Goal: Complete application form

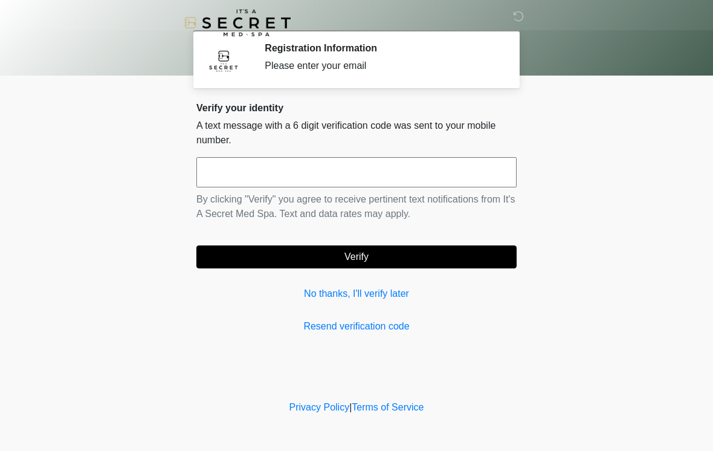
click at [441, 178] on input "text" at bounding box center [356, 172] width 320 height 30
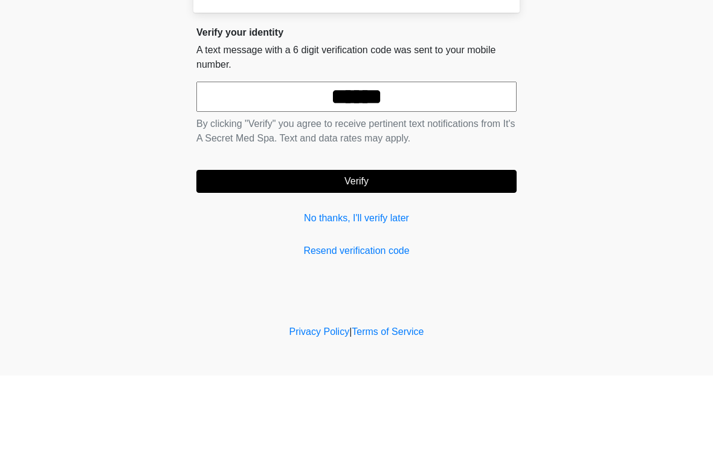
type input "******"
click at [462, 245] on button "Verify" at bounding box center [356, 256] width 320 height 23
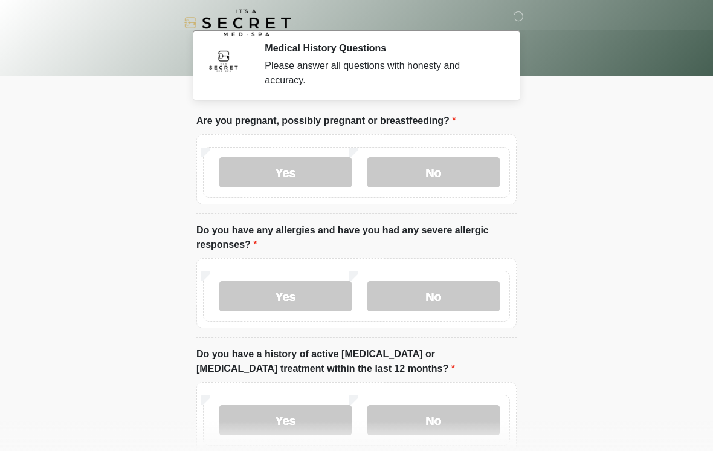
click at [450, 183] on label "No" at bounding box center [433, 172] width 132 height 30
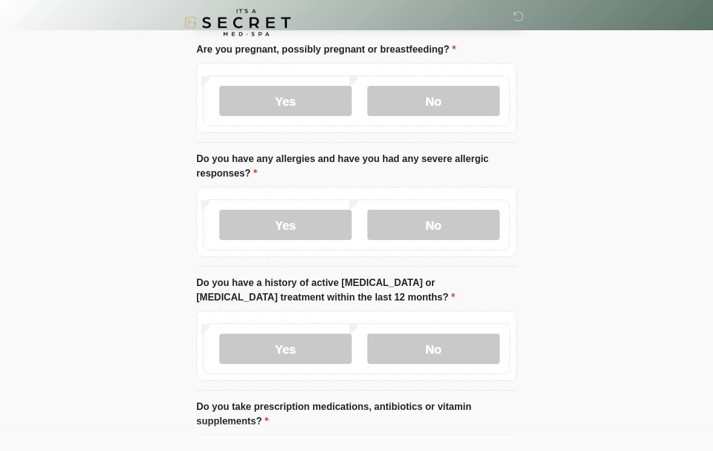
scroll to position [73, 0]
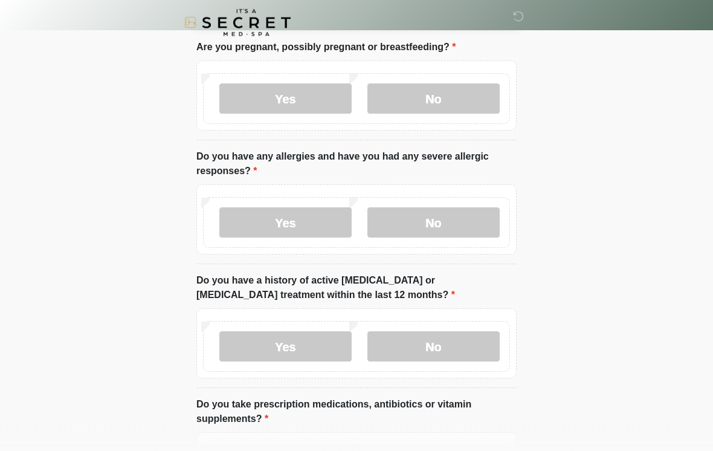
click at [317, 221] on label "Yes" at bounding box center [285, 223] width 132 height 30
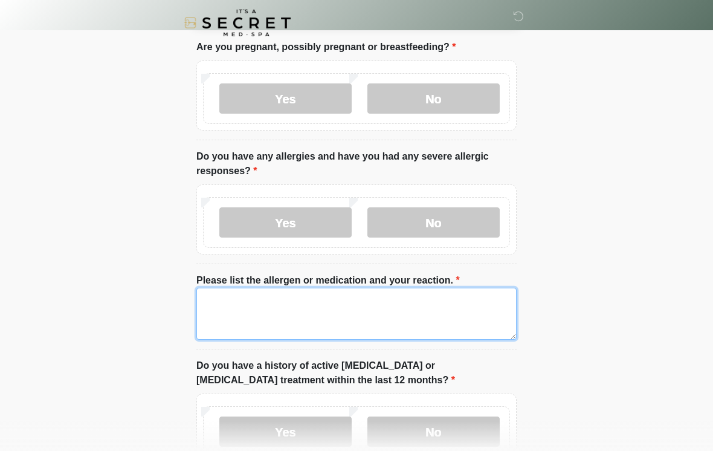
click at [374, 324] on textarea "Please list the allergen or medication and your reaction." at bounding box center [356, 314] width 320 height 52
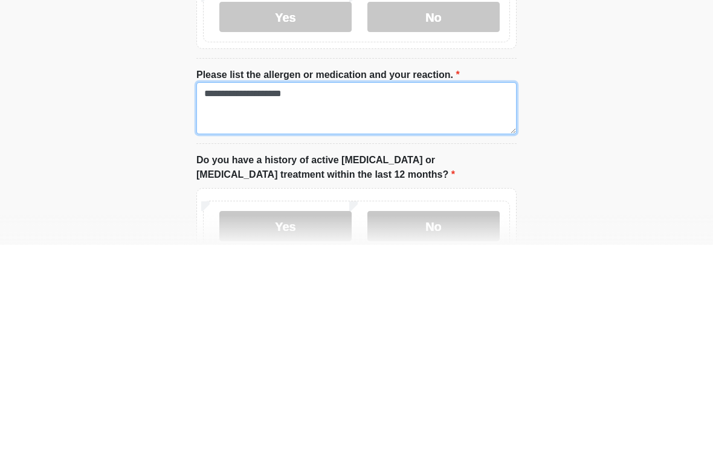
click at [233, 288] on textarea "**********" at bounding box center [356, 314] width 320 height 52
click at [230, 288] on textarea "**********" at bounding box center [356, 314] width 320 height 52
click at [317, 288] on textarea "**********" at bounding box center [356, 314] width 320 height 52
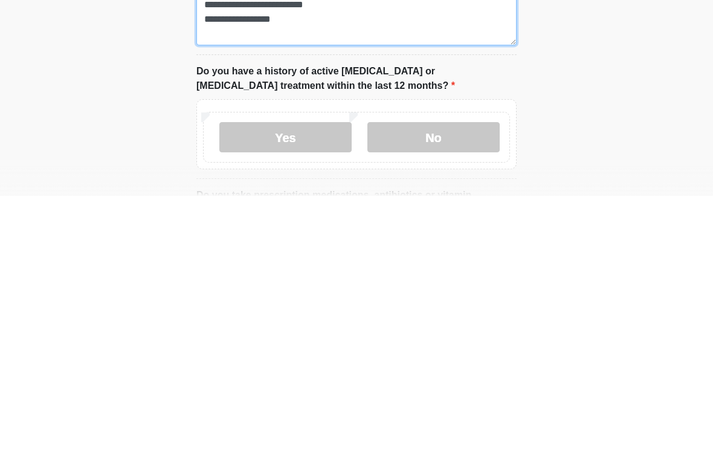
scroll to position [117, 0]
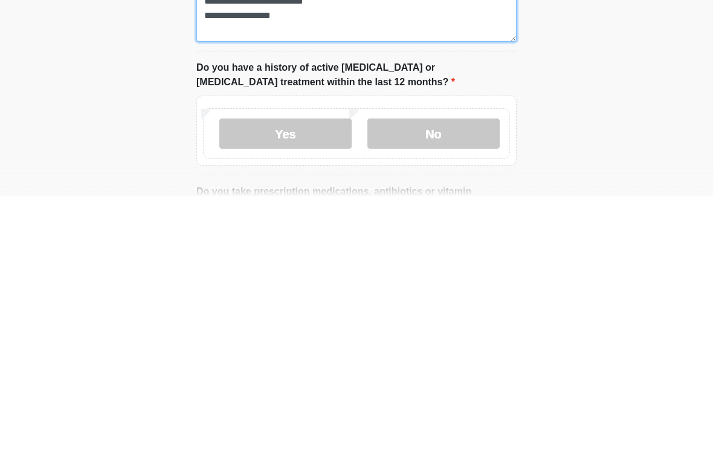
type textarea "**********"
click at [468, 374] on label "No" at bounding box center [433, 389] width 132 height 30
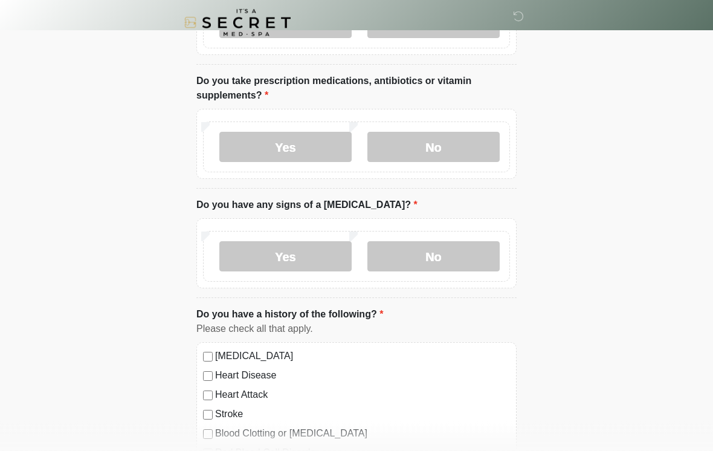
scroll to position [487, 0]
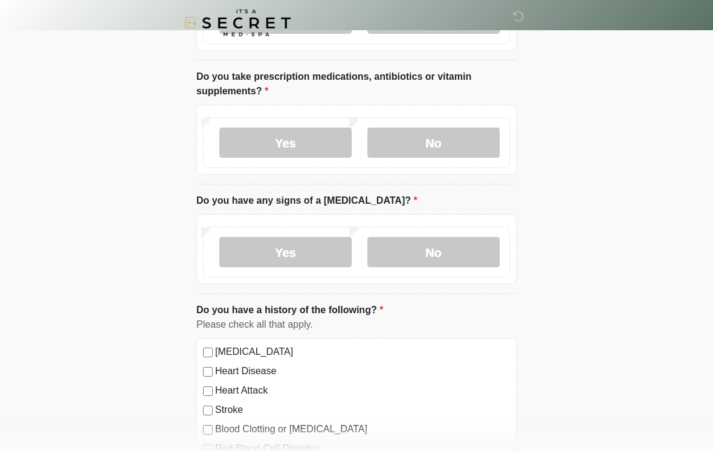
click at [488, 156] on label "No" at bounding box center [433, 143] width 132 height 30
click at [477, 256] on label "No" at bounding box center [433, 252] width 132 height 30
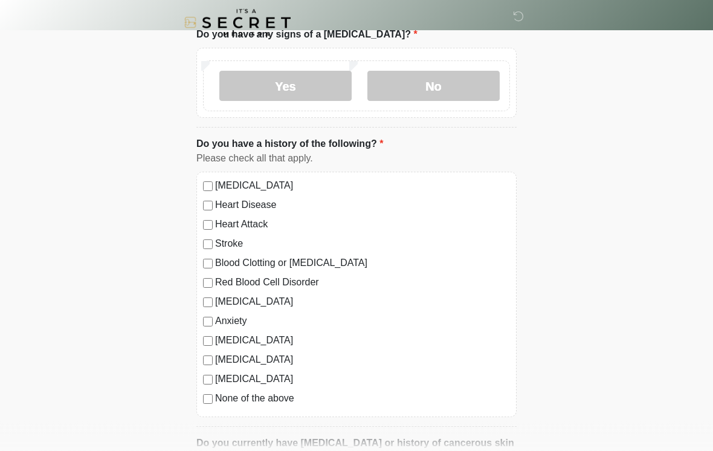
scroll to position [653, 0]
click at [278, 392] on label "None of the above" at bounding box center [362, 398] width 295 height 15
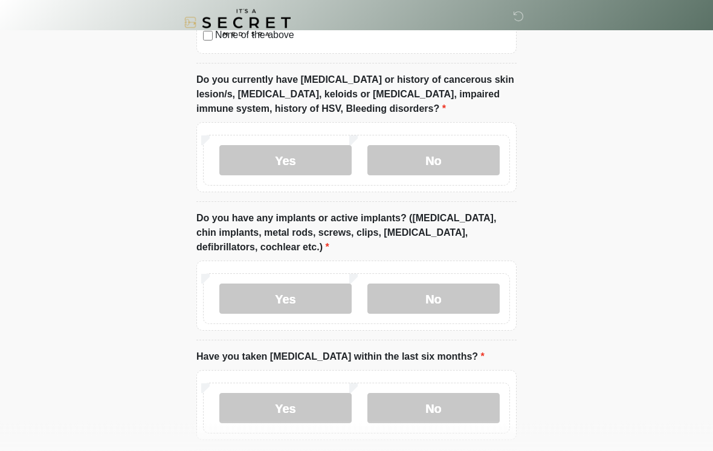
click at [479, 157] on label "No" at bounding box center [433, 161] width 132 height 30
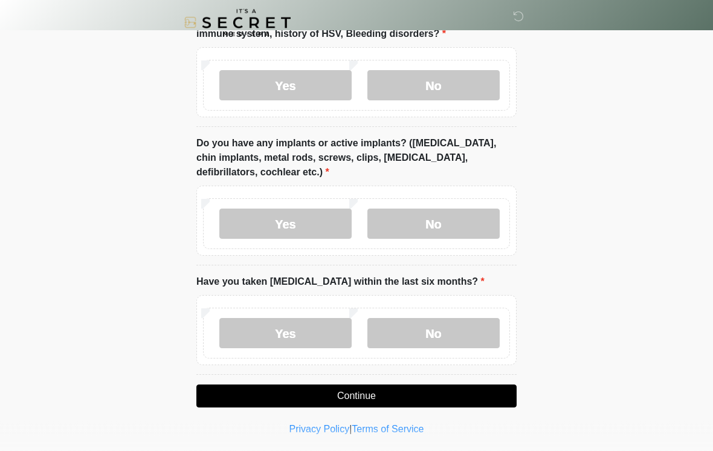
scroll to position [1091, 0]
click at [464, 226] on label "No" at bounding box center [433, 224] width 132 height 30
click at [480, 334] on label "No" at bounding box center [433, 333] width 132 height 30
click at [458, 389] on button "Continue" at bounding box center [356, 395] width 320 height 23
click at [409, 393] on button "Continue" at bounding box center [356, 395] width 320 height 23
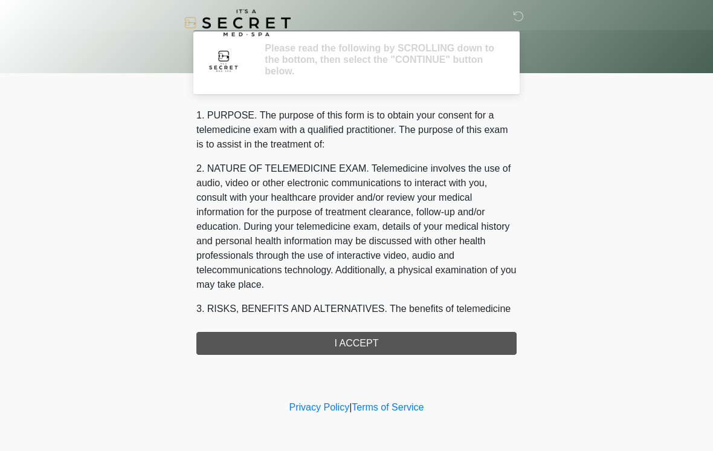
scroll to position [0, 0]
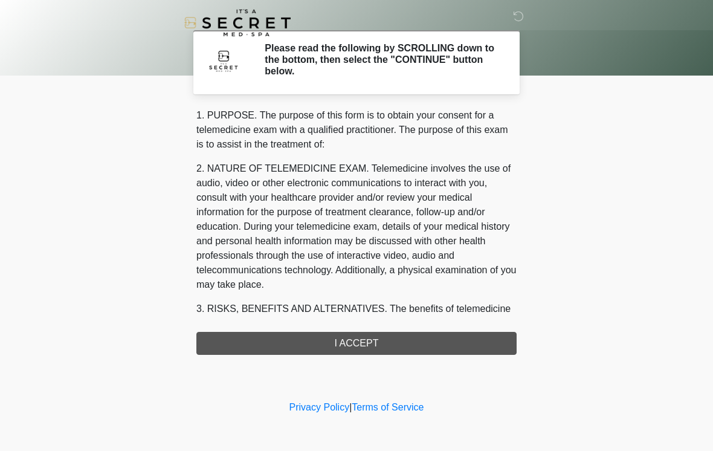
click at [459, 341] on div "1. PURPOSE. The purpose of this form is to obtain your consent for a telemedici…" at bounding box center [356, 231] width 320 height 247
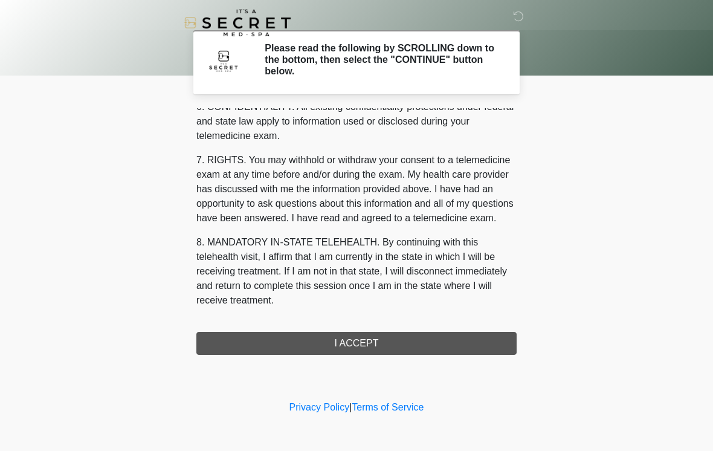
scroll to position [492, 0]
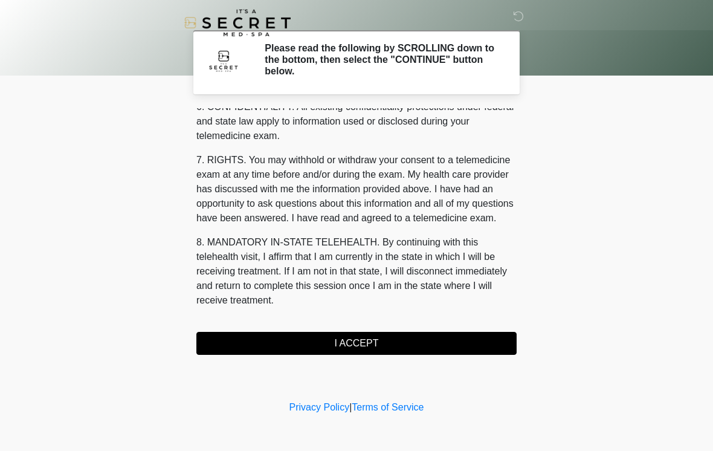
click at [427, 338] on button "I ACCEPT" at bounding box center [356, 343] width 320 height 23
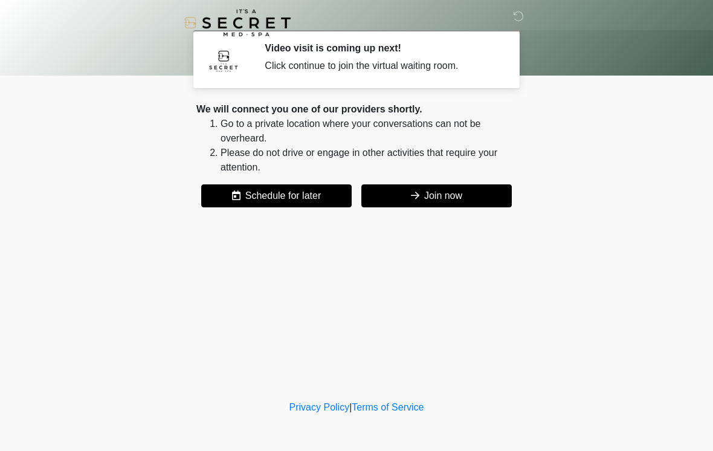
click at [488, 198] on button "Join now" at bounding box center [436, 195] width 151 height 23
